Goal: Task Accomplishment & Management: Manage account settings

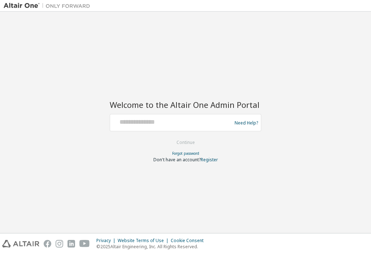
click at [136, 127] on div at bounding box center [172, 123] width 118 height 14
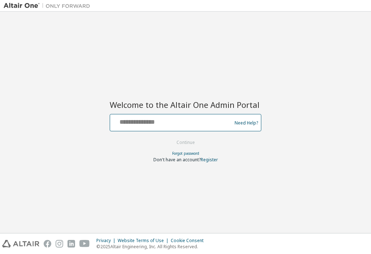
click at [148, 125] on input "text" at bounding box center [172, 121] width 118 height 10
type input "**********"
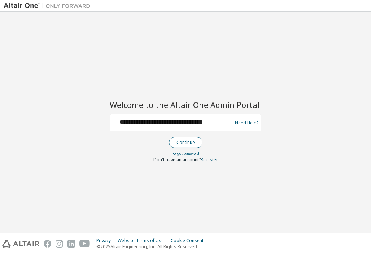
click at [180, 138] on button "Continue" at bounding box center [186, 142] width 34 height 11
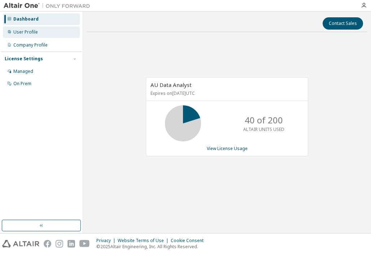
click at [48, 31] on div "User Profile" at bounding box center [41, 32] width 77 height 12
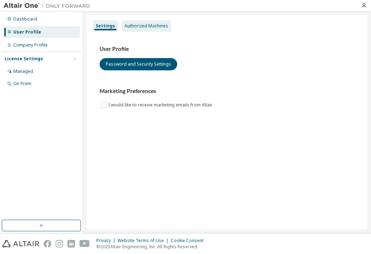
click at [150, 24] on div "Authorized Machines" at bounding box center [146, 26] width 44 height 6
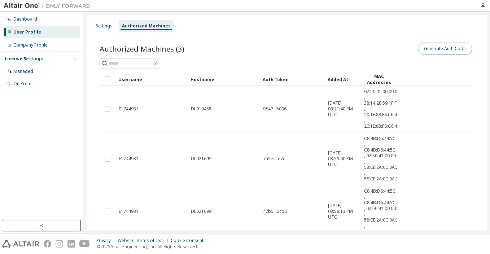
click at [370, 49] on button "Generate Auth Code" at bounding box center [445, 49] width 54 height 12
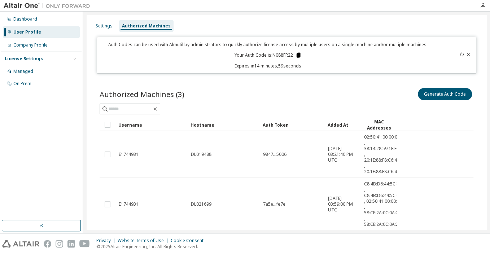
click at [296, 54] on icon at bounding box center [298, 55] width 4 height 5
click at [370, 54] on icon at bounding box center [461, 54] width 4 height 4
click at [370, 54] on icon at bounding box center [468, 54] width 4 height 4
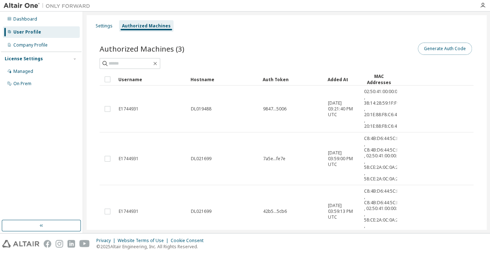
click at [370, 48] on button "Generate Auth Code" at bounding box center [445, 49] width 54 height 12
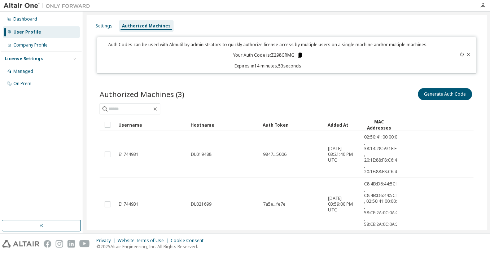
click at [299, 56] on icon at bounding box center [299, 55] width 4 height 5
